Goal: Information Seeking & Learning: Learn about a topic

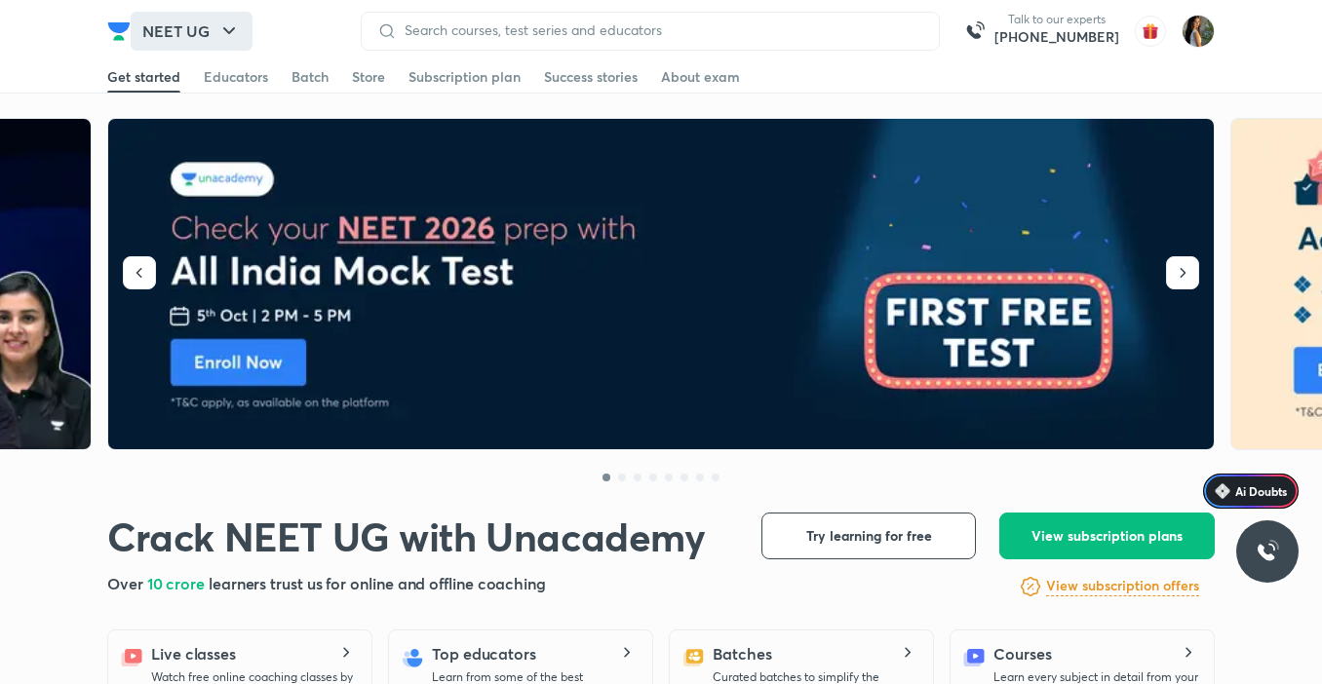
click at [173, 33] on button "NEET UG" at bounding box center [192, 31] width 122 height 39
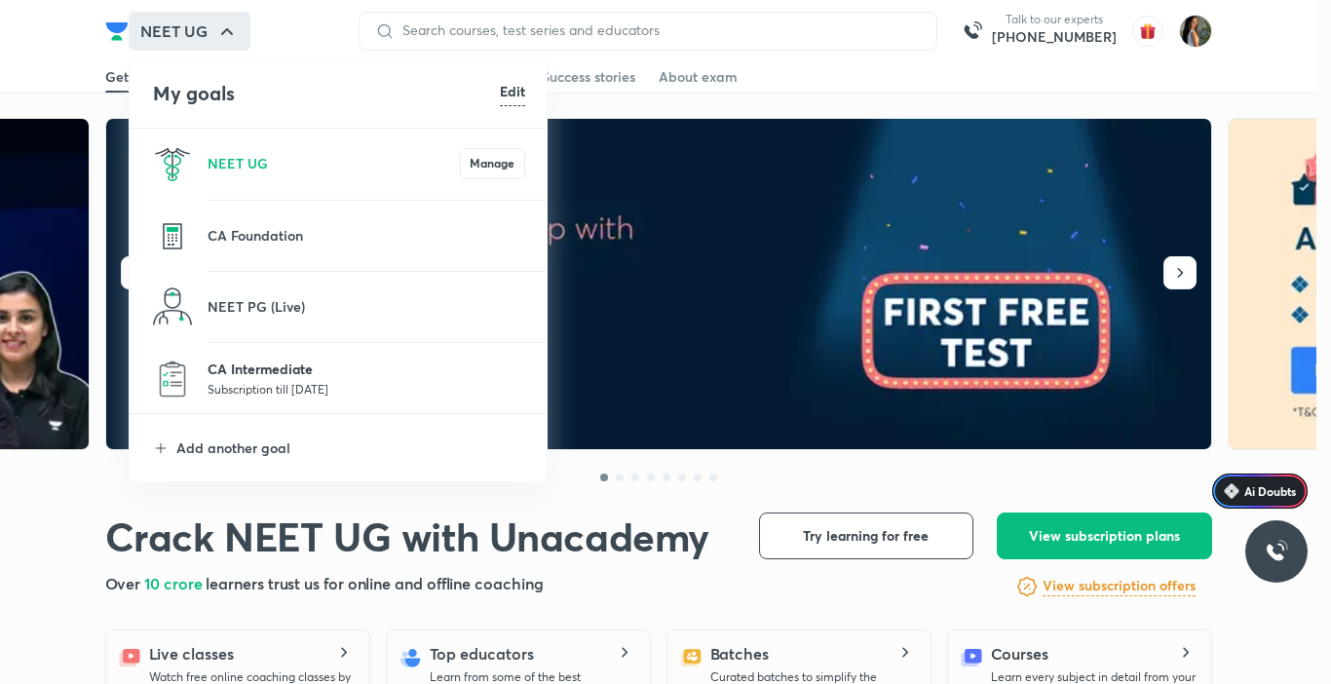
click at [278, 372] on p "CA Intermediate" at bounding box center [367, 369] width 318 height 20
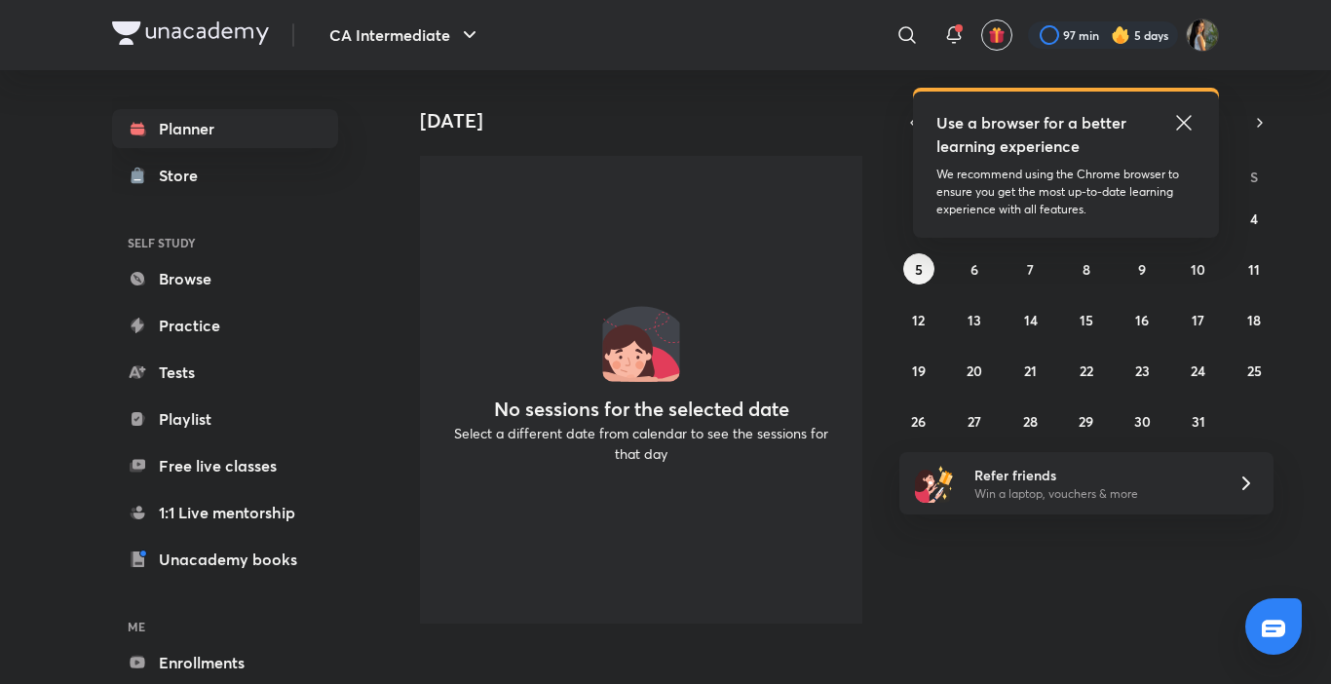
click at [1192, 111] on icon at bounding box center [1184, 122] width 23 height 23
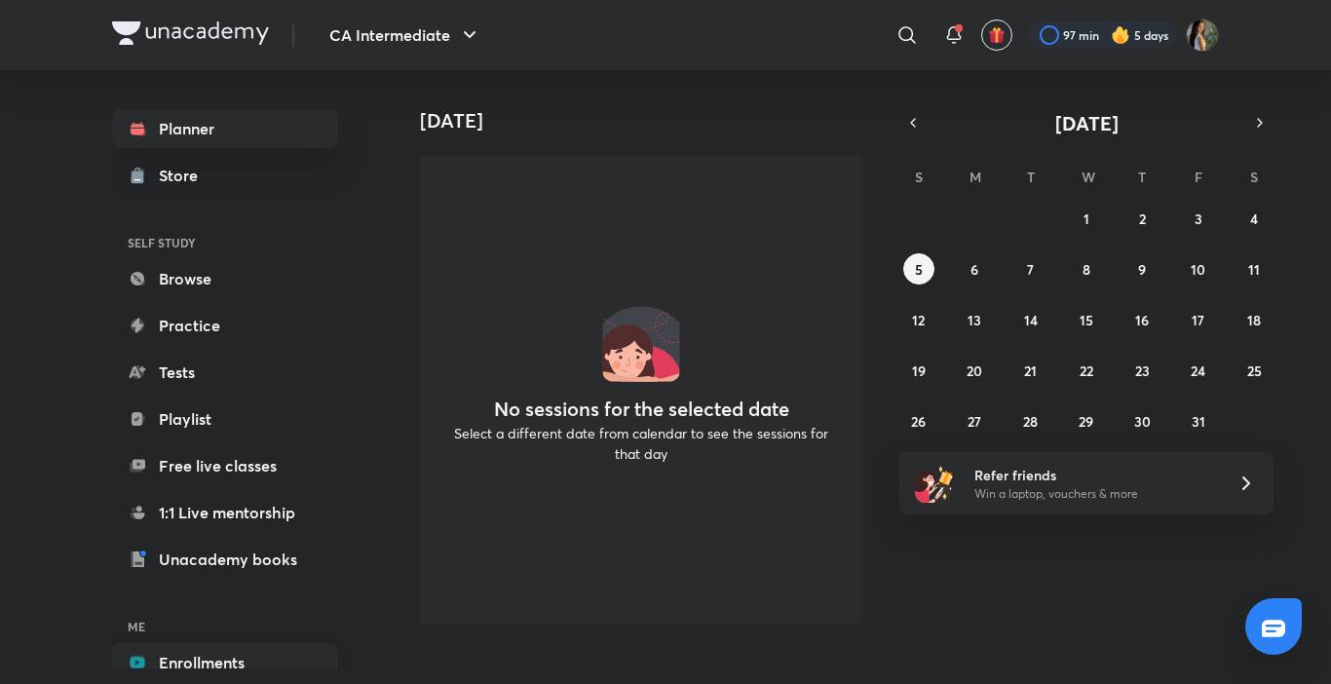
click at [291, 663] on link "Enrollments" at bounding box center [225, 662] width 226 height 39
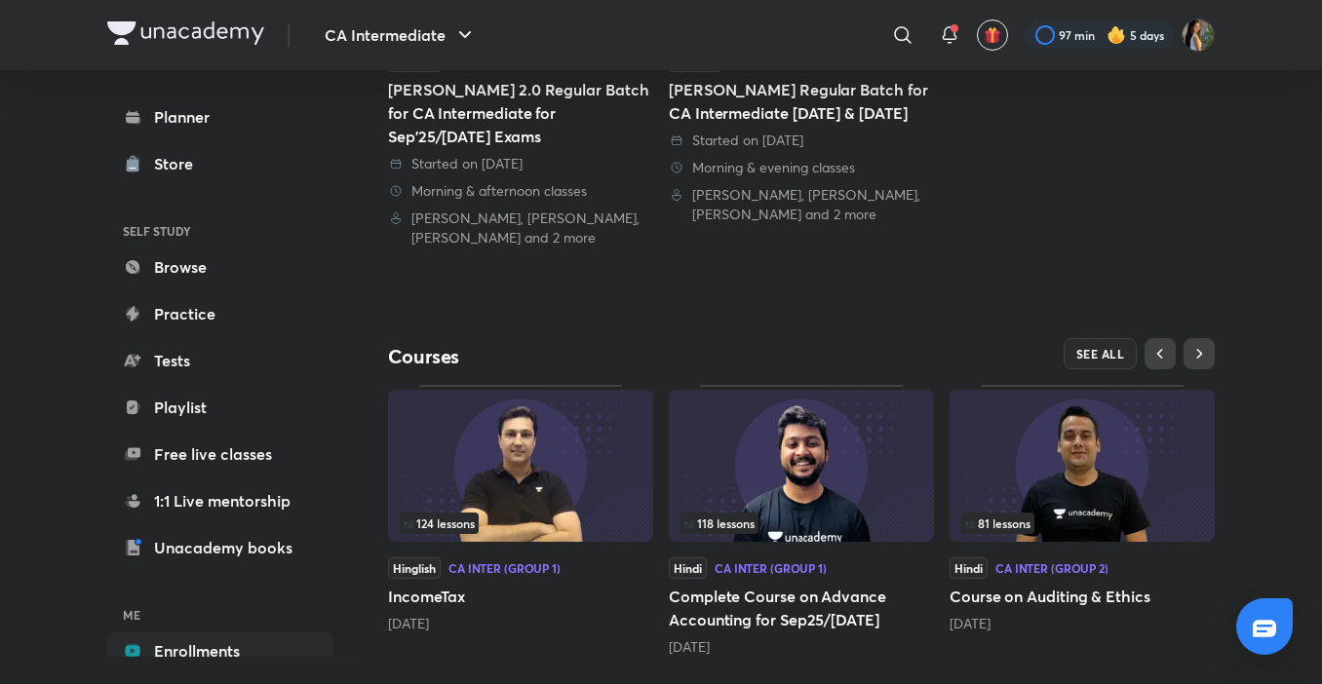
scroll to position [482, 0]
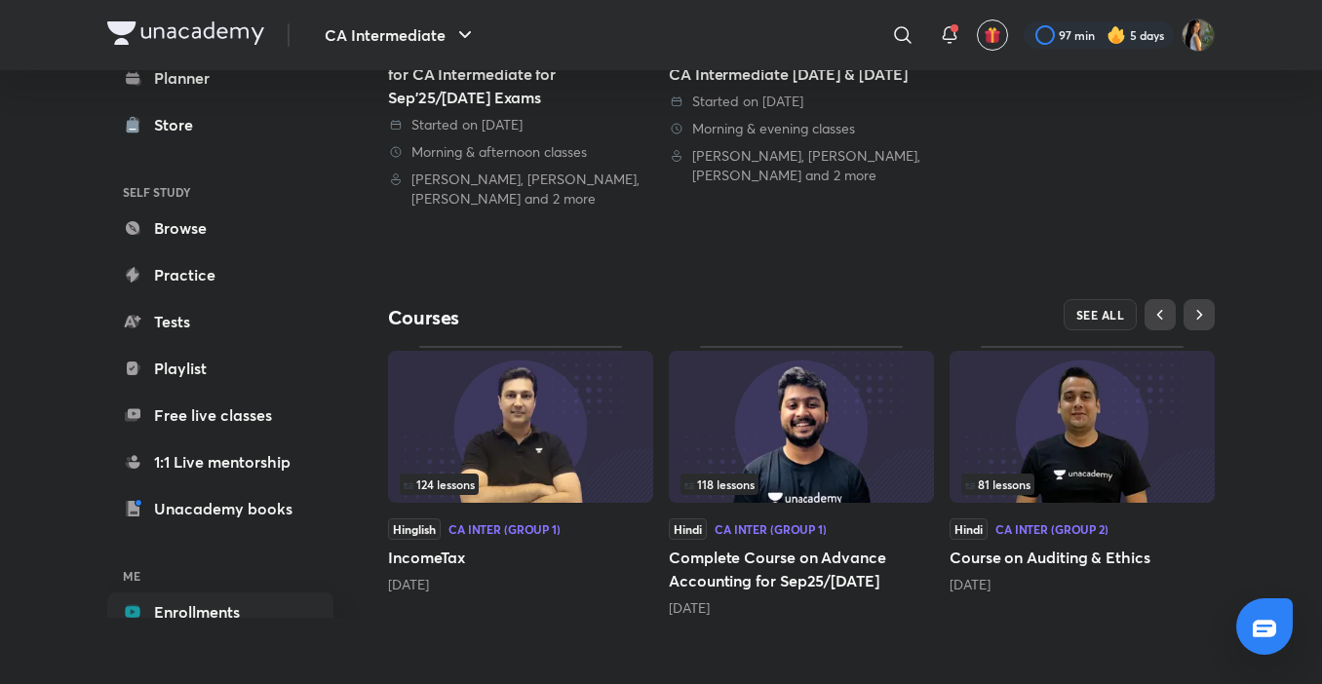
click at [1008, 487] on span "81 lessons" at bounding box center [997, 485] width 65 height 12
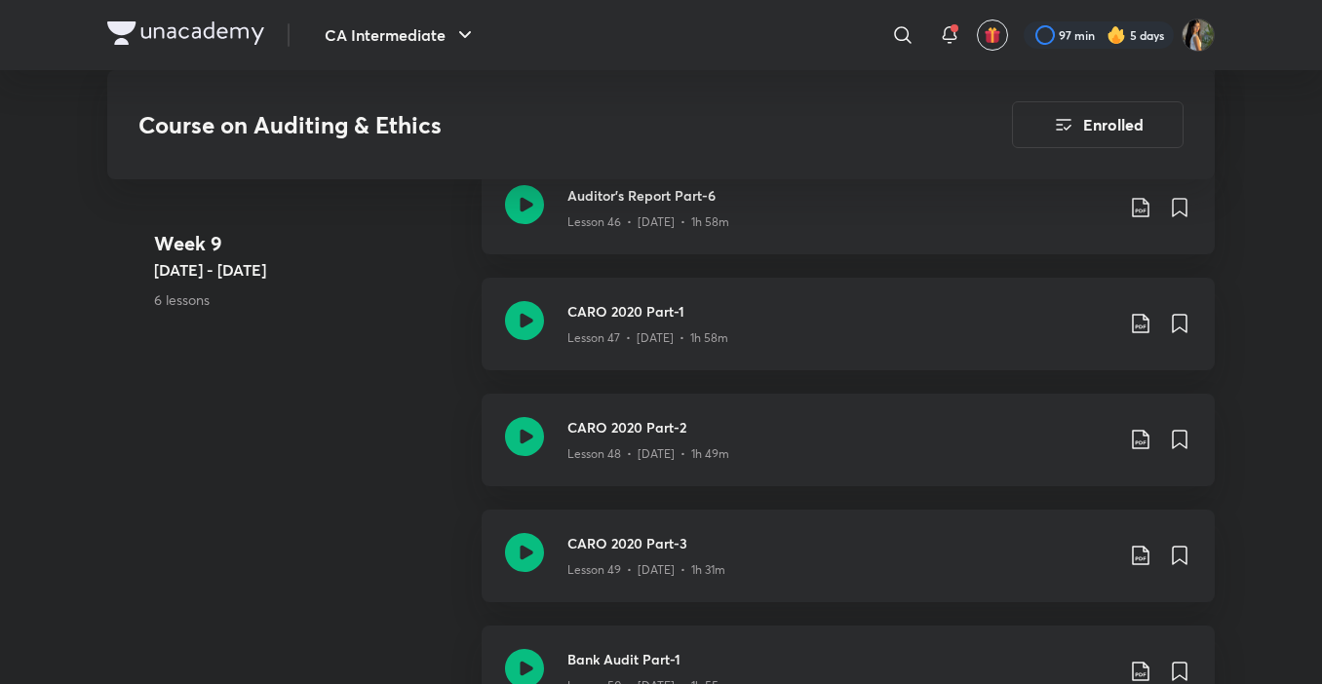
scroll to position [7252, 0]
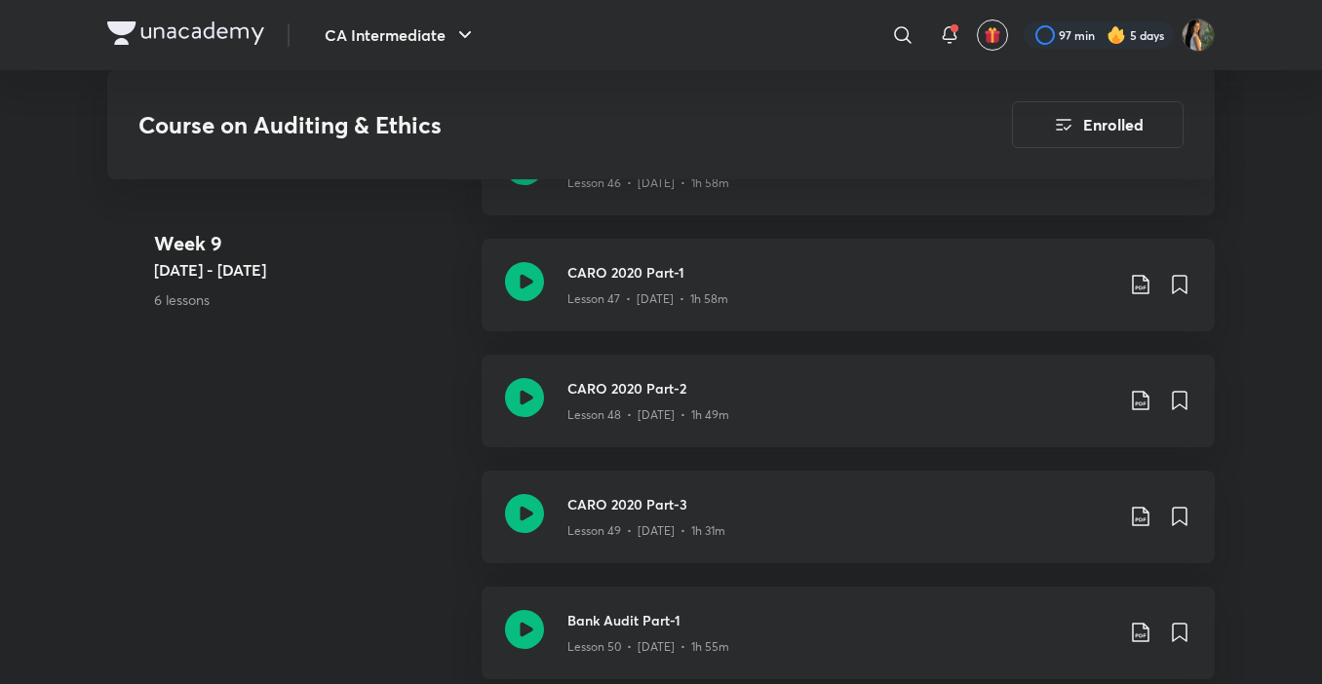
click at [1008, 487] on div "CARO 2020 Part-3 Lesson 49 • [DATE] • 1h 31m" at bounding box center [848, 517] width 733 height 93
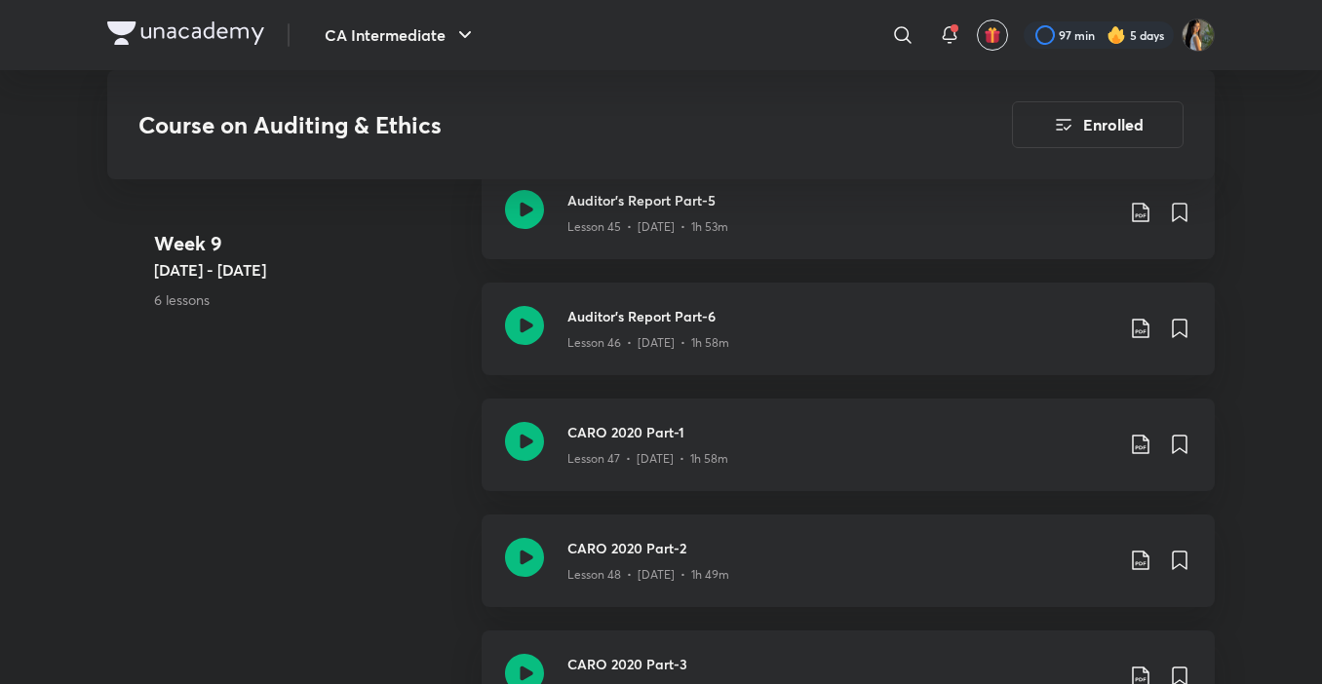
scroll to position [7096, 0]
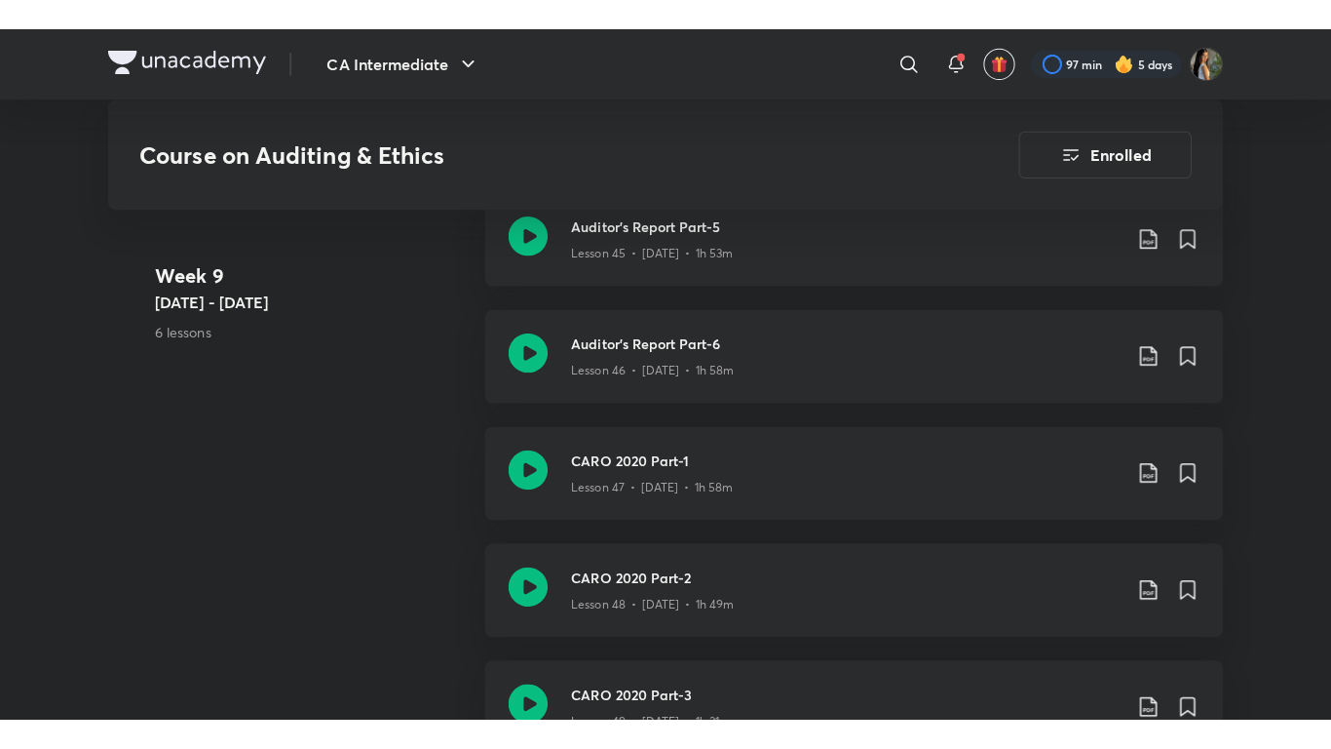
scroll to position [7252, 0]
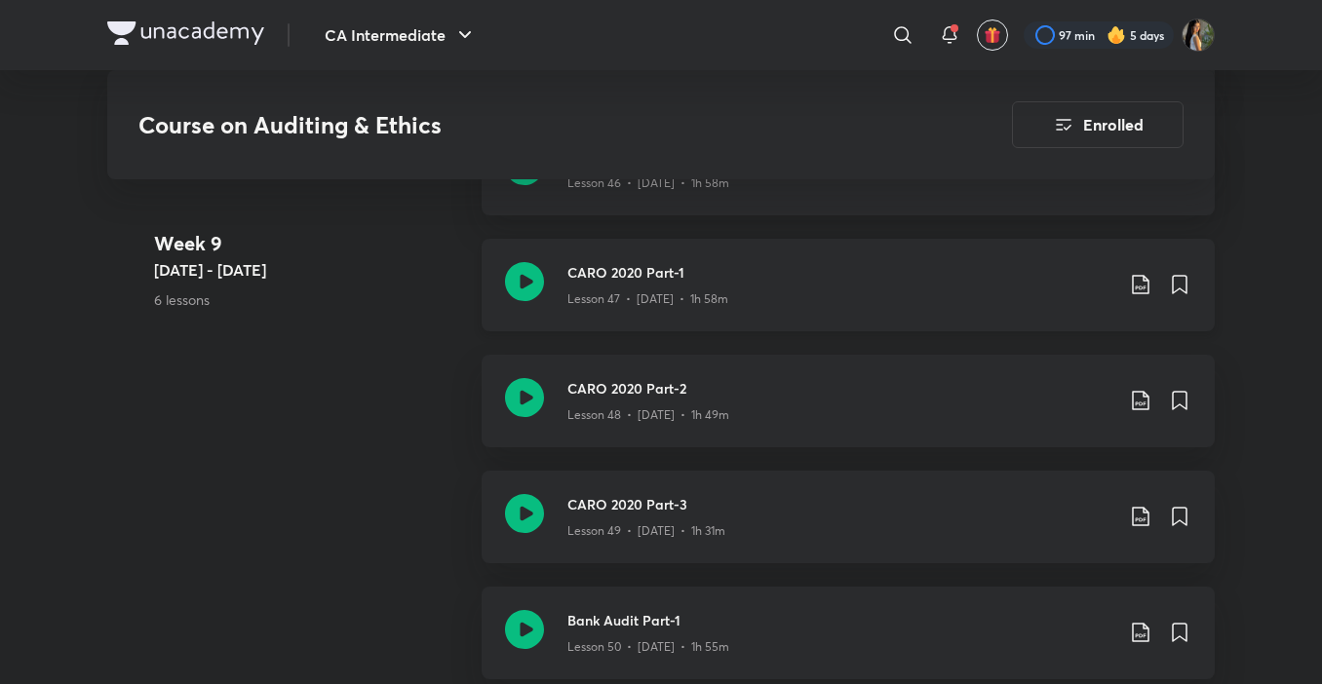
click at [752, 295] on div "Lesson 47 • [DATE] • 1h 58m" at bounding box center [840, 295] width 546 height 25
